Goal: Task Accomplishment & Management: Manage account settings

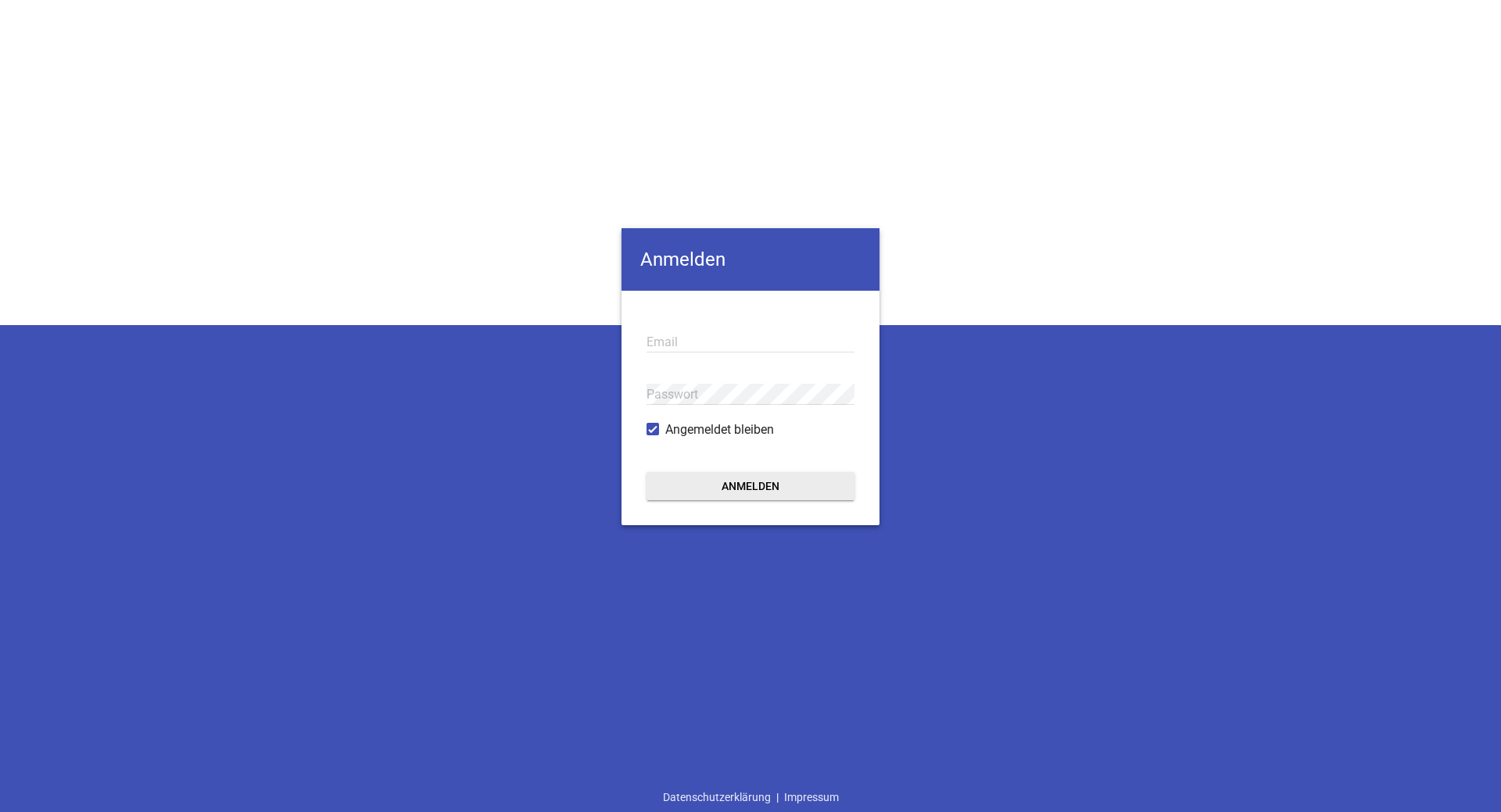
type input "[EMAIL_ADDRESS][DOMAIN_NAME]"
click at [776, 485] on button "Anmelden" at bounding box center [750, 486] width 208 height 28
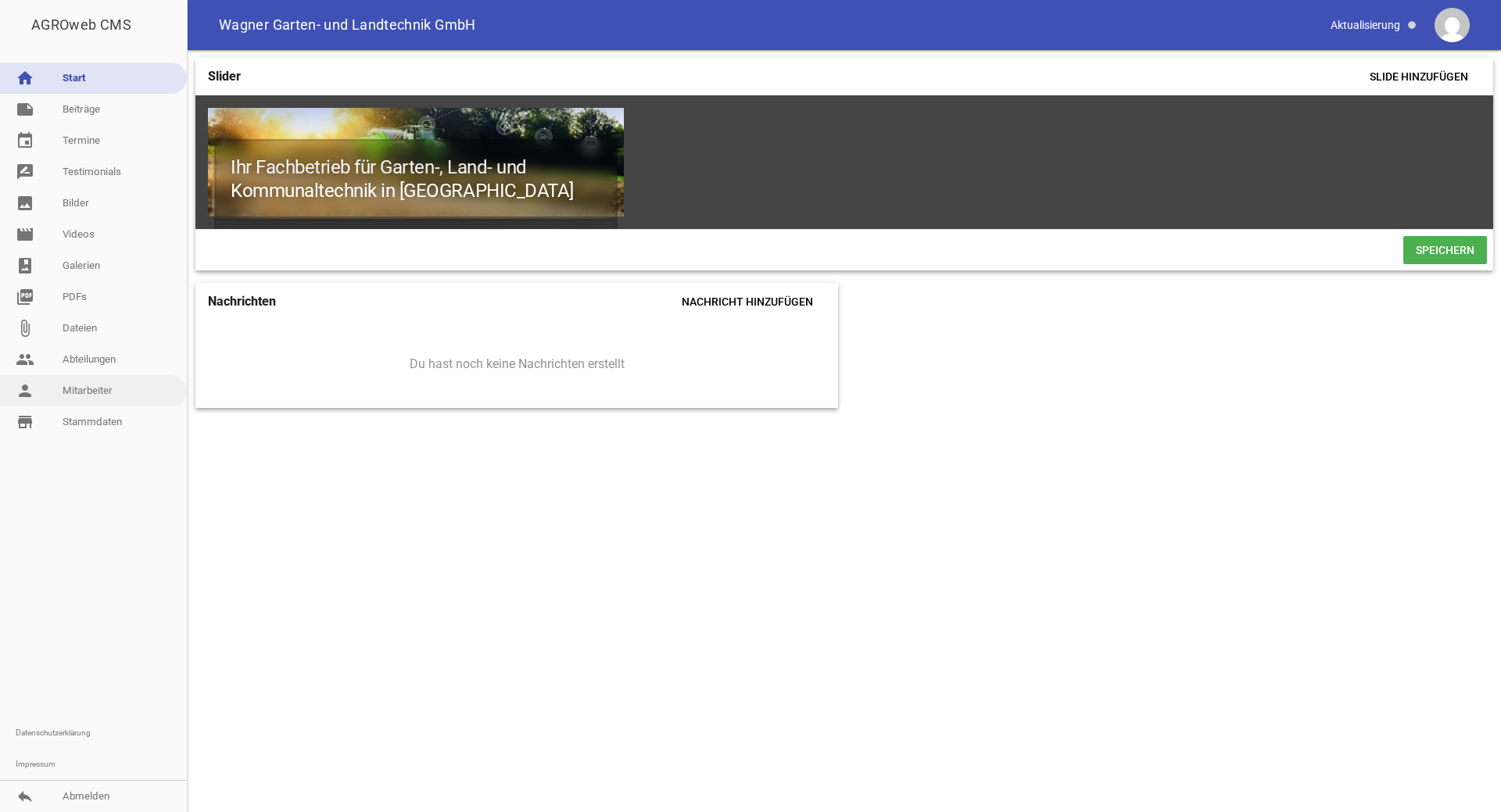
click at [98, 392] on link "person Mitarbeiter" at bounding box center [93, 391] width 187 height 31
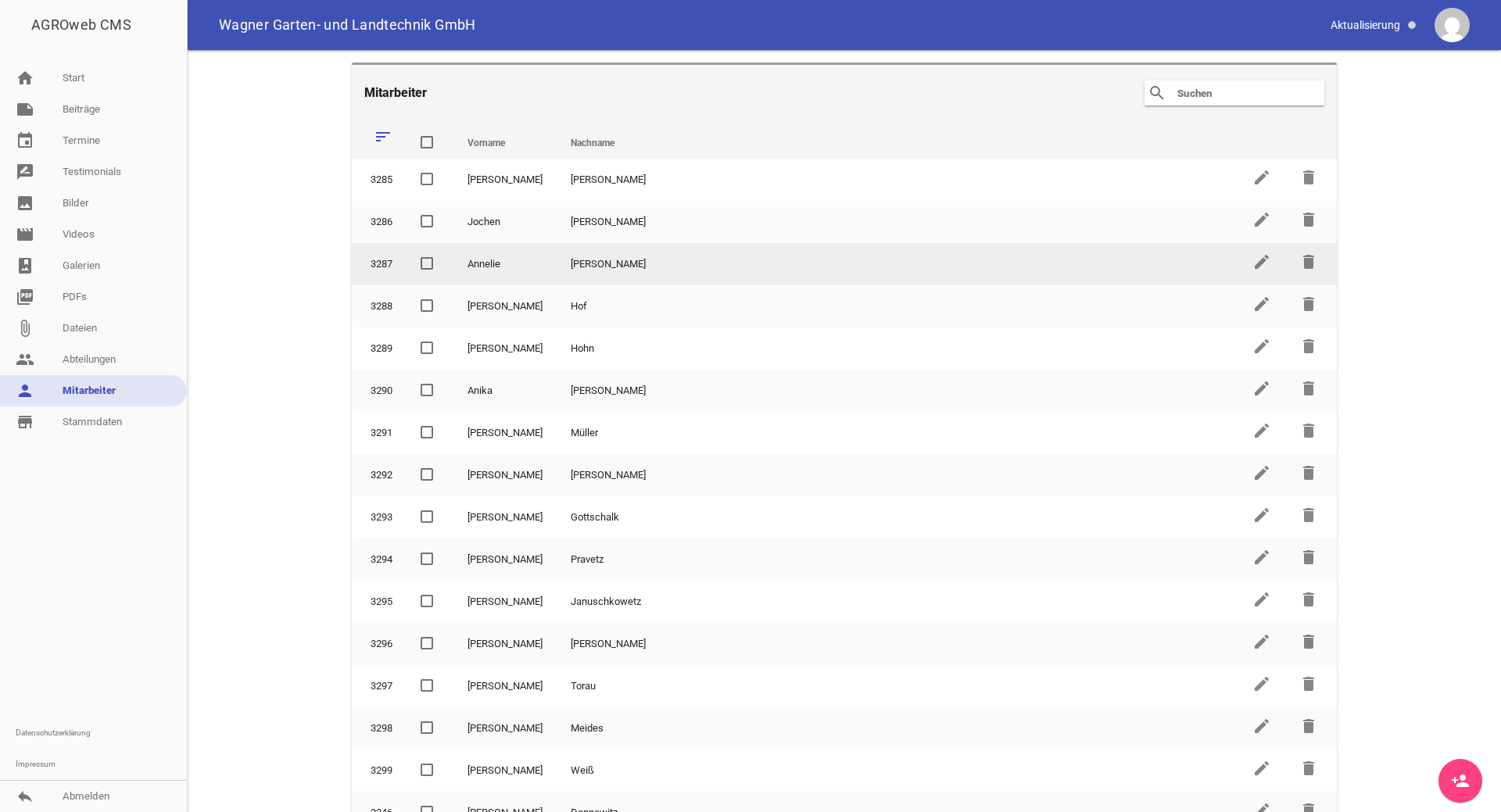
click at [676, 255] on td "[PERSON_NAME]" at bounding box center [898, 264] width 682 height 42
click at [1252, 262] on icon "edit" at bounding box center [1262, 262] width 19 height 19
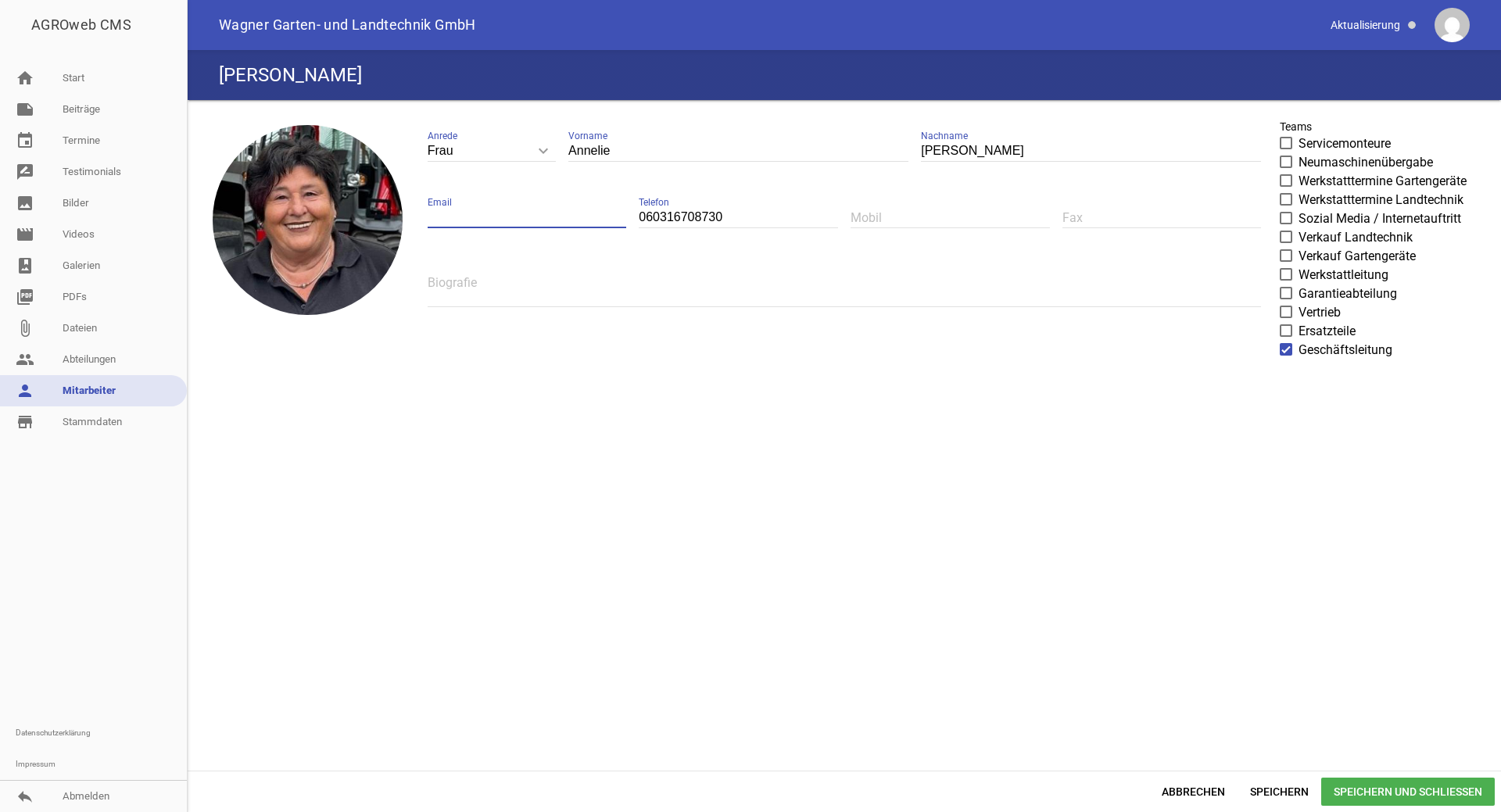
click at [429, 221] on input "text" at bounding box center [527, 218] width 199 height 21
type input "v"
click at [98, 387] on link "person Mitarbeiter" at bounding box center [93, 391] width 187 height 31
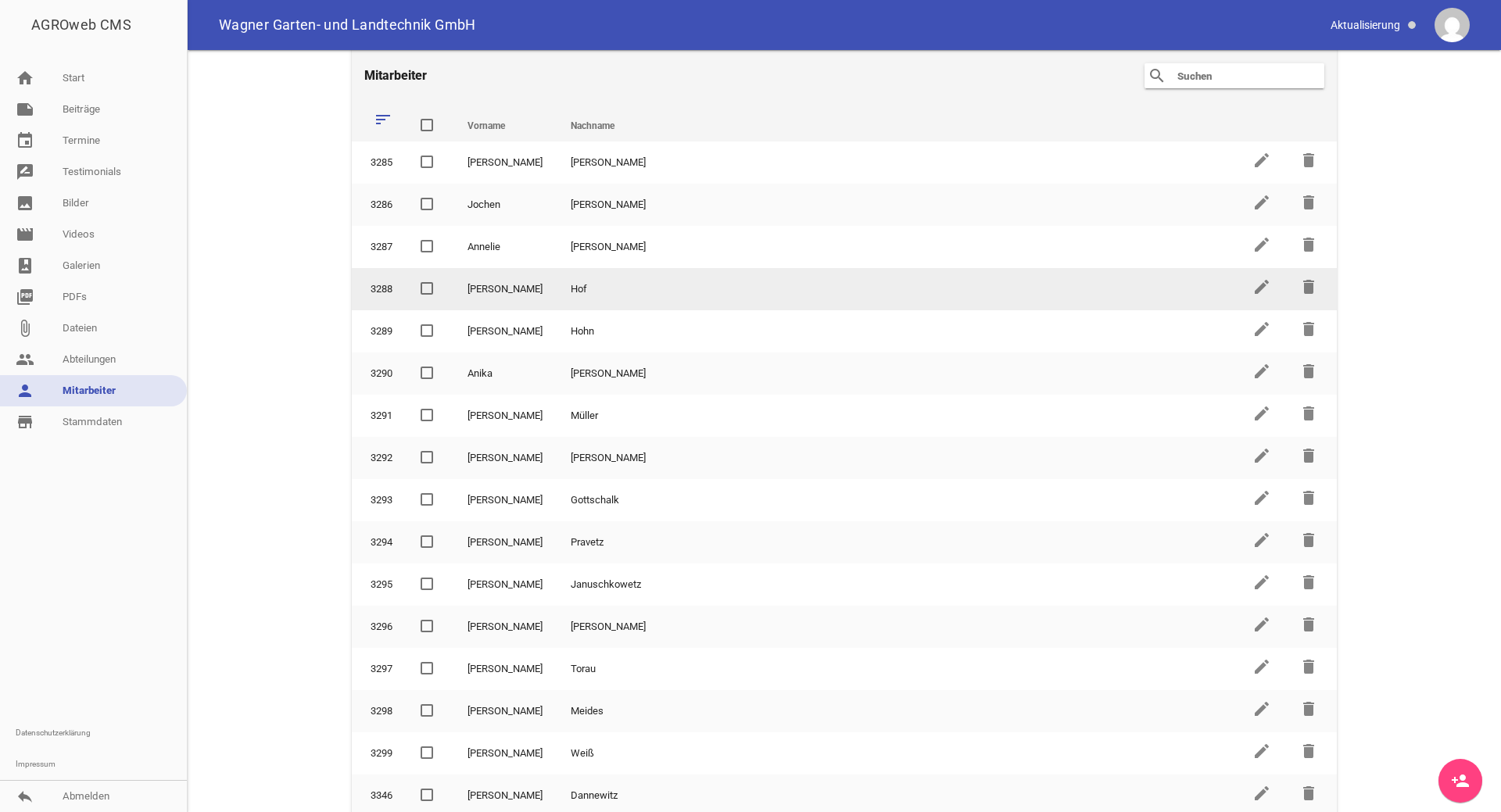
scroll to position [21, 0]
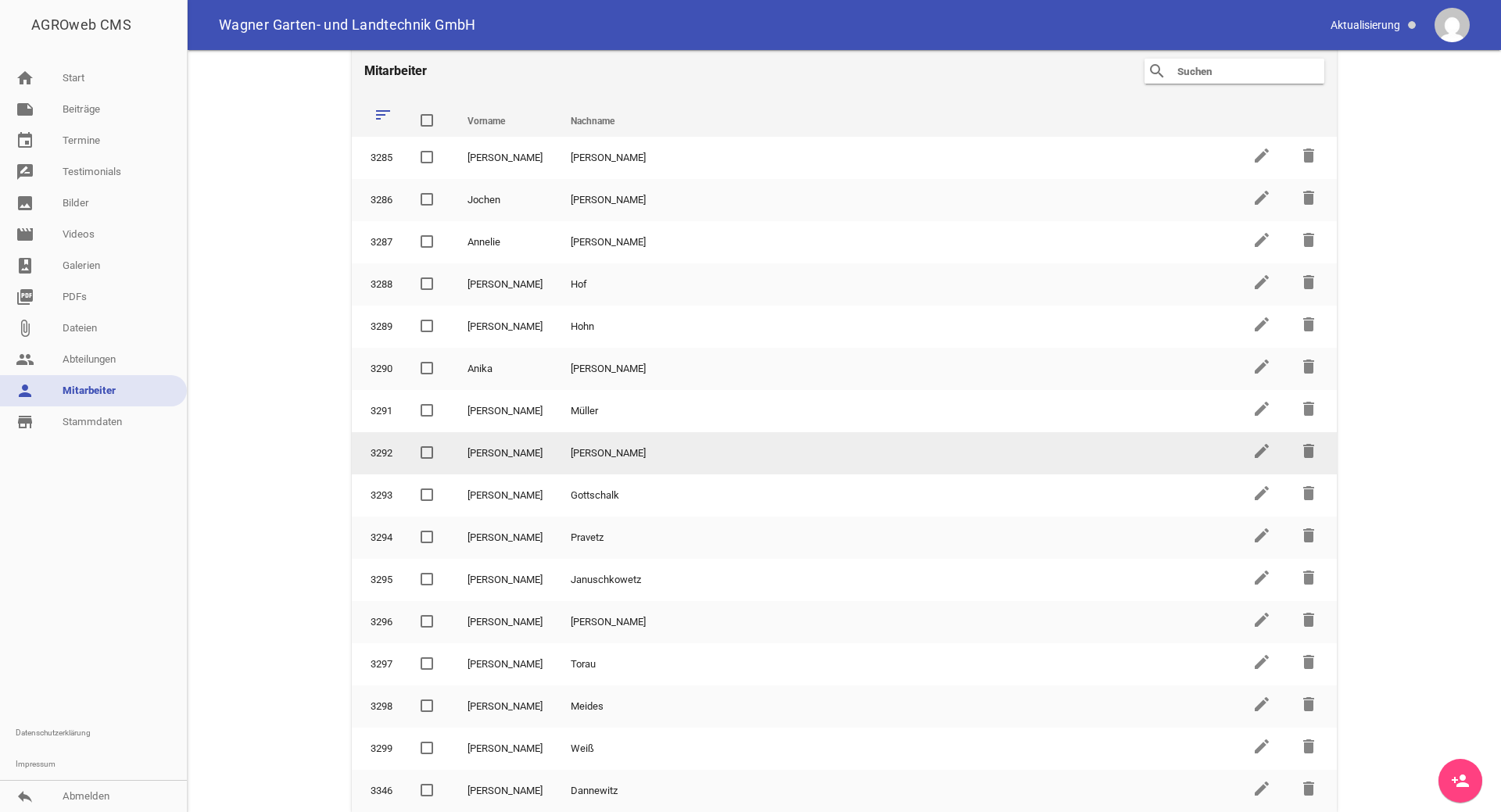
click at [557, 451] on td "[PERSON_NAME]" at bounding box center [898, 453] width 682 height 42
click at [1255, 449] on icon "edit" at bounding box center [1262, 451] width 19 height 19
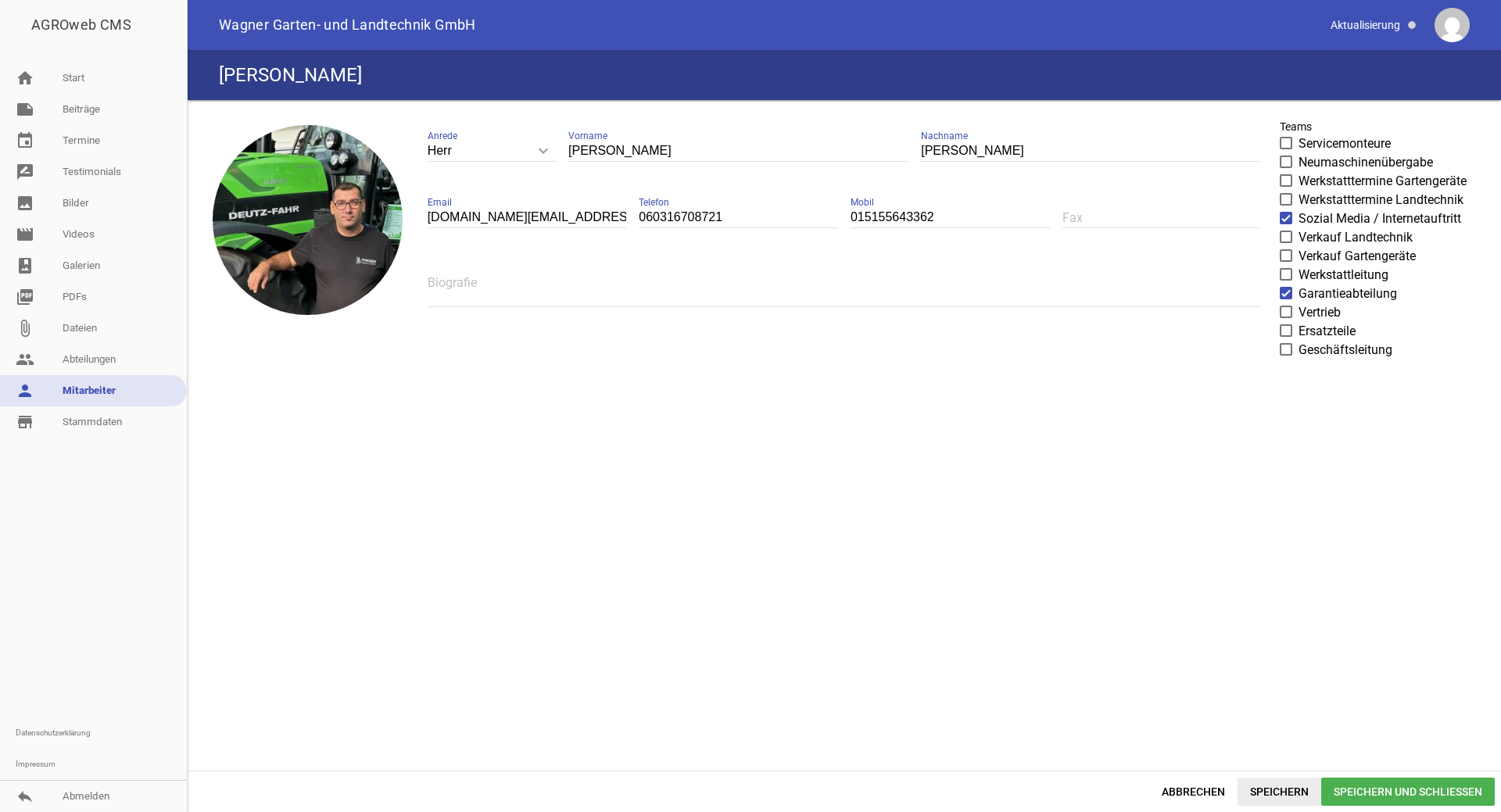
click at [1259, 787] on span "Speichern" at bounding box center [1279, 791] width 84 height 28
click at [1356, 793] on span "Speichern und Schließen" at bounding box center [1408, 791] width 174 height 28
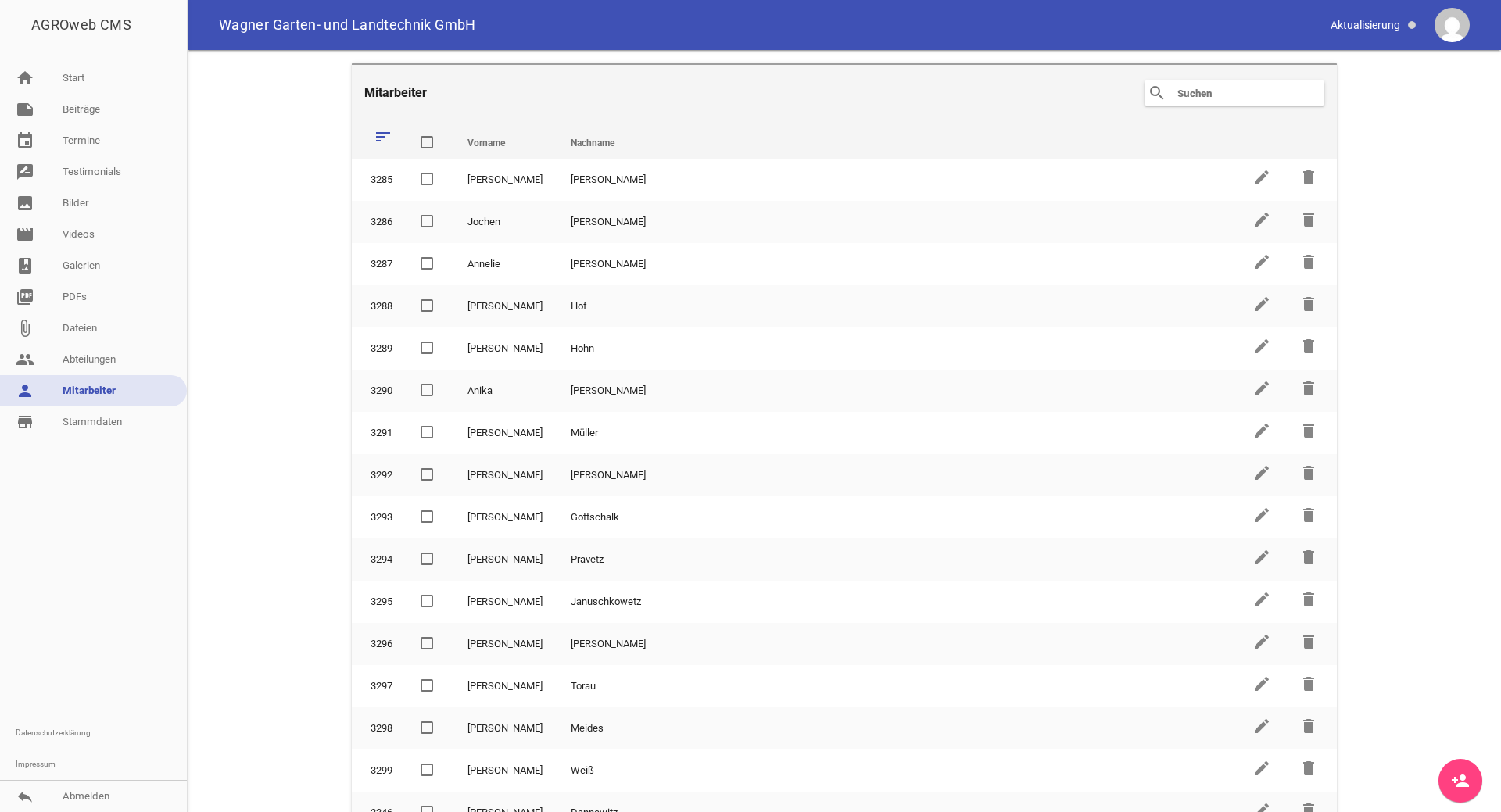
click at [110, 379] on link "person Mitarbeiter" at bounding box center [93, 391] width 187 height 31
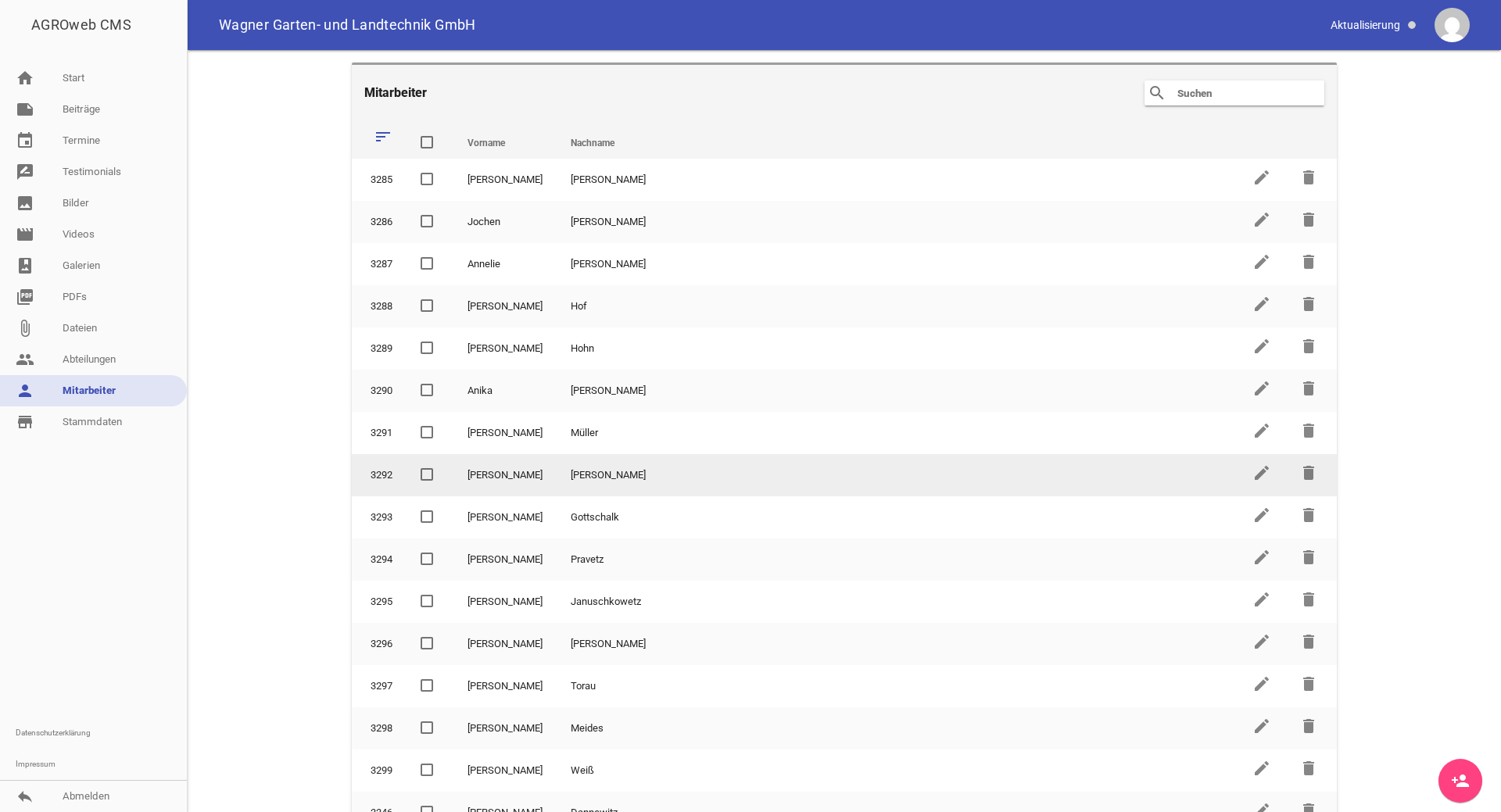
click at [629, 468] on td "[PERSON_NAME]" at bounding box center [898, 475] width 682 height 42
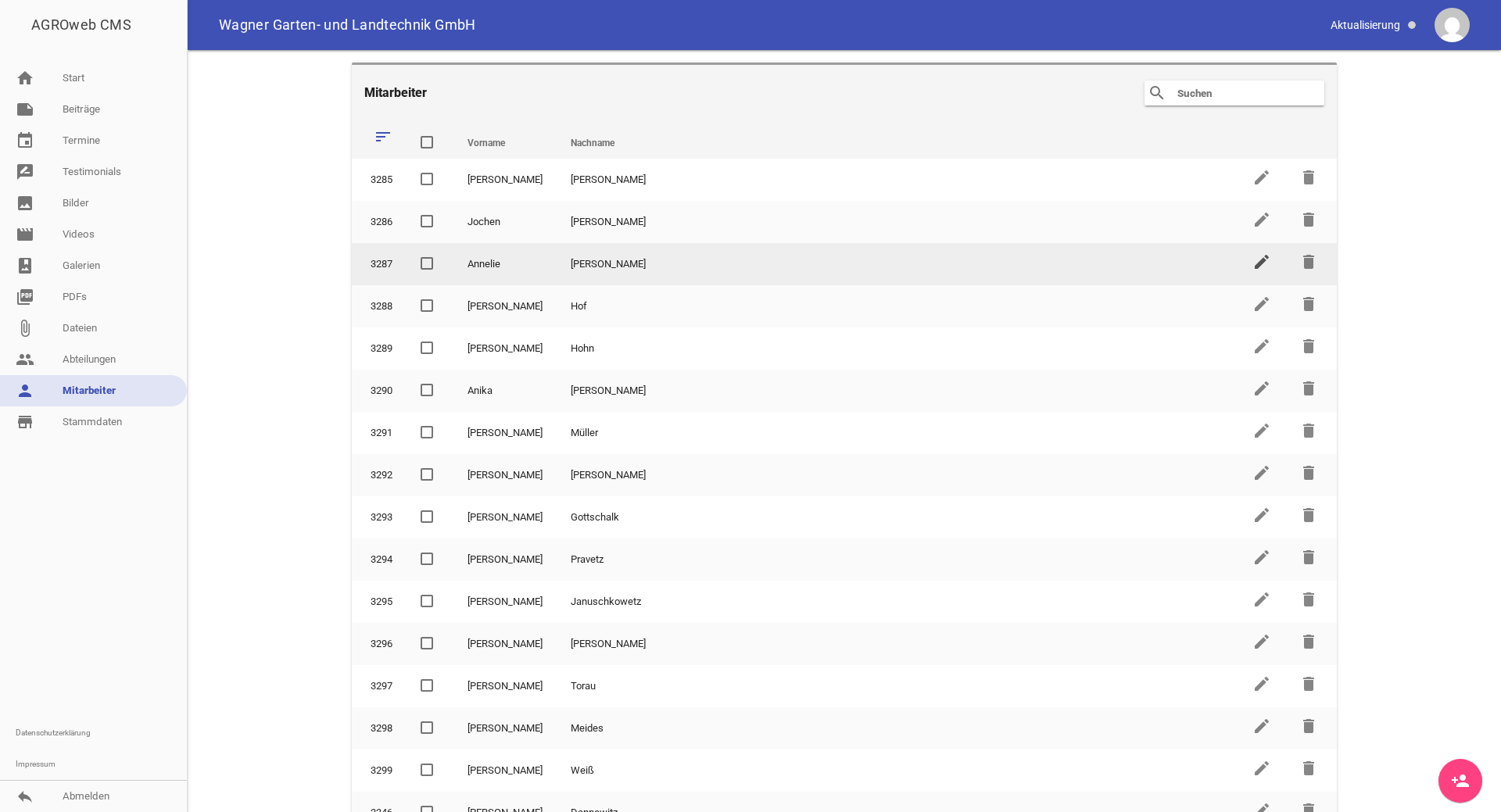
click at [1252, 257] on icon "edit" at bounding box center [1262, 262] width 19 height 19
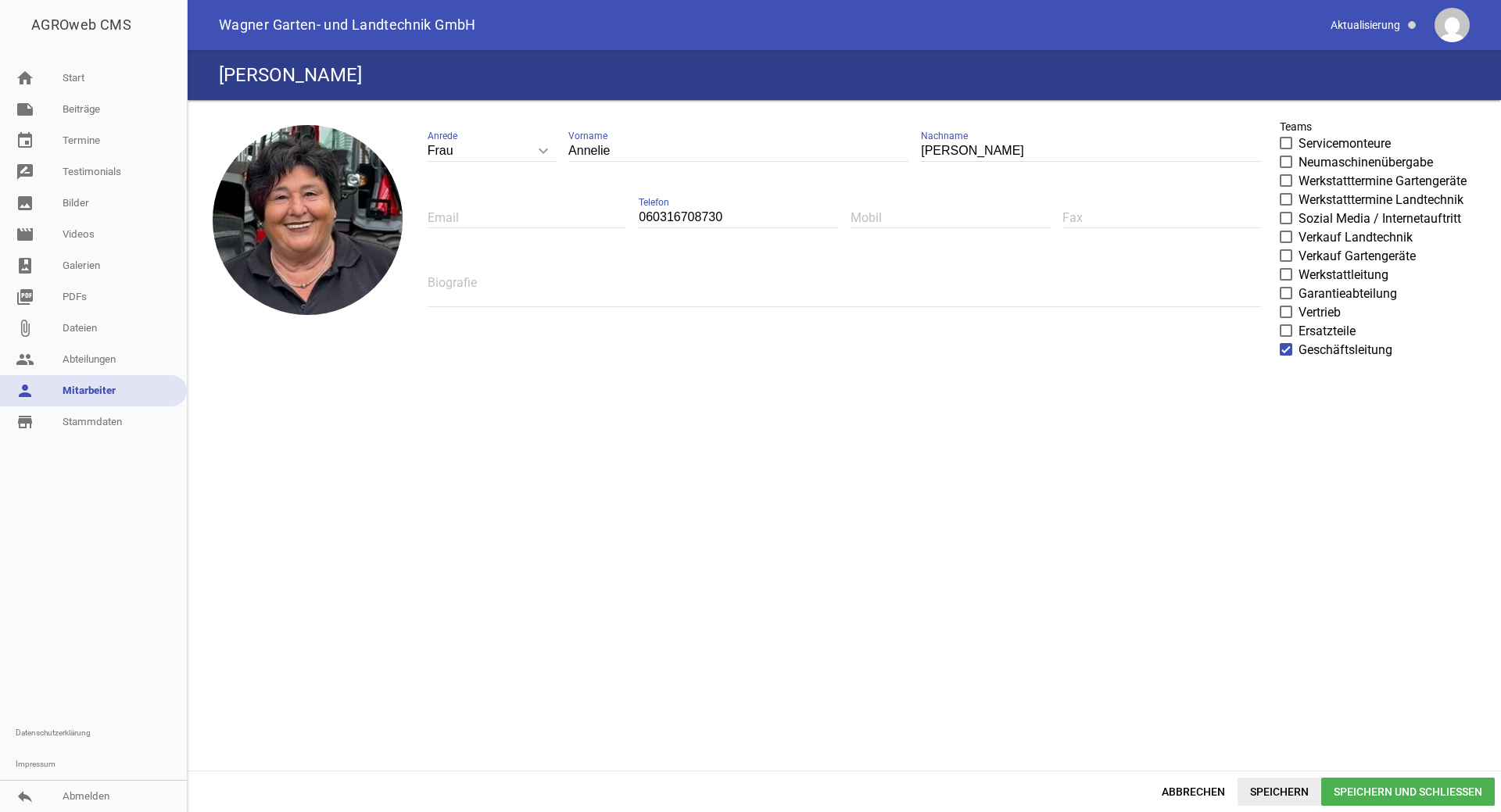
click at [1267, 795] on span "Speichern" at bounding box center [1279, 791] width 84 height 28
click at [1275, 793] on span "Speichern" at bounding box center [1279, 791] width 84 height 28
